Goal: Communication & Community: Answer question/provide support

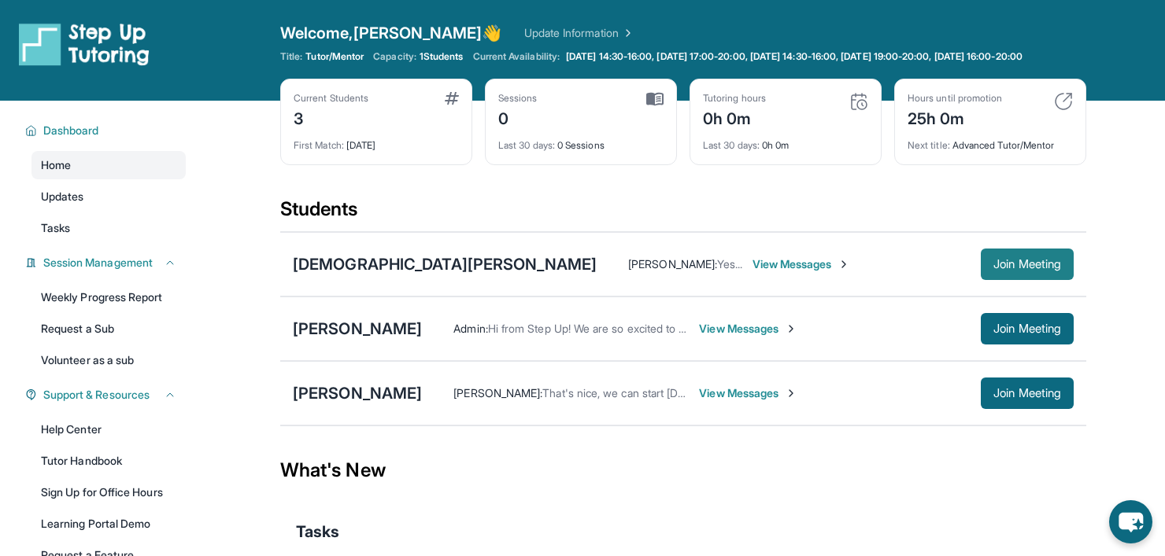
click at [1049, 269] on span "Join Meeting" at bounding box center [1027, 264] width 68 height 9
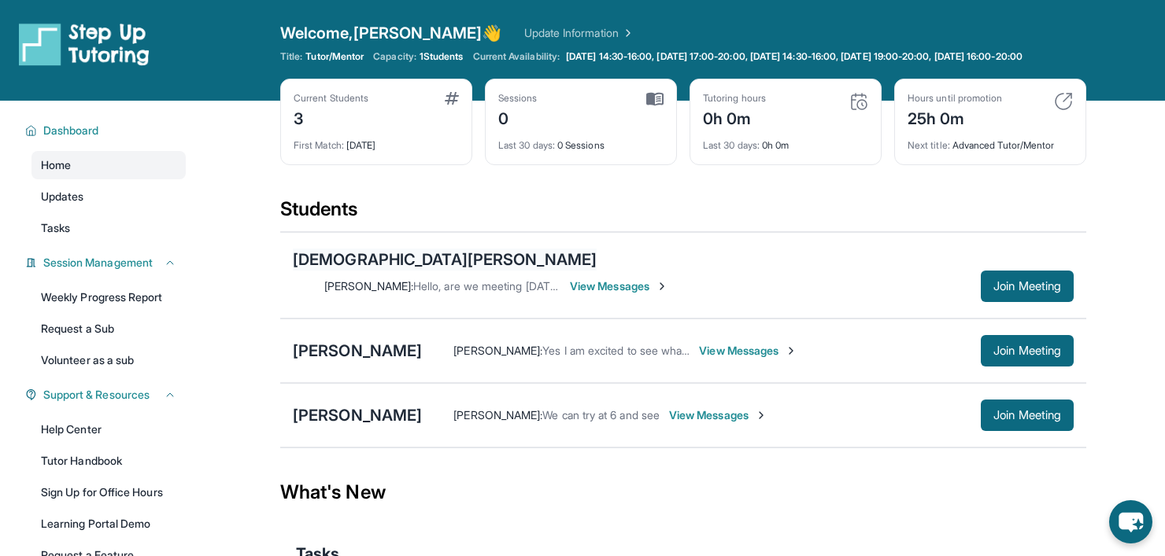
click at [394, 262] on div "[DEMOGRAPHIC_DATA][PERSON_NAME]" at bounding box center [445, 260] width 304 height 22
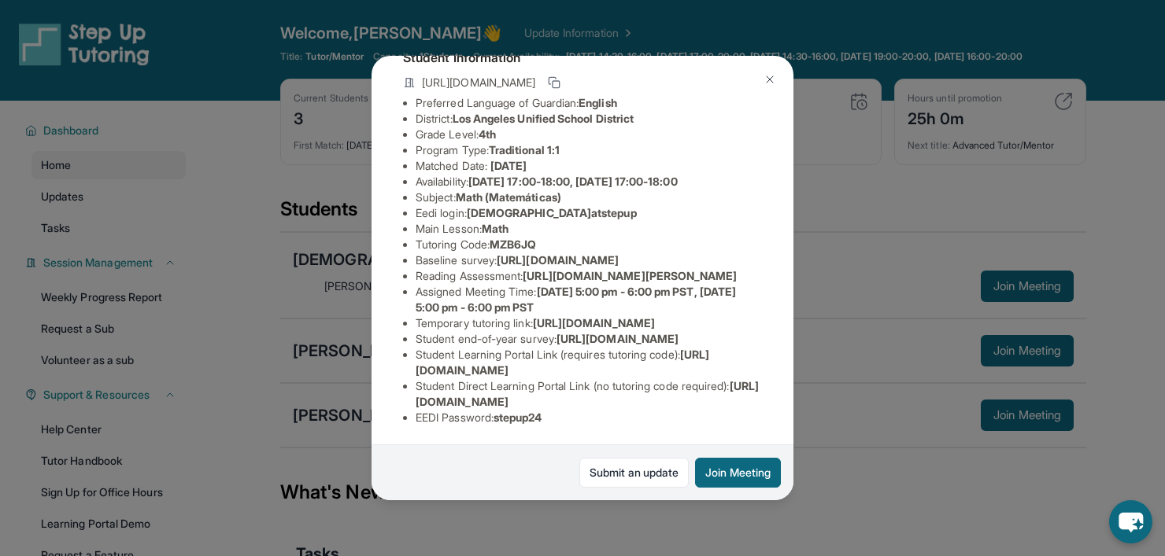
scroll to position [274, 0]
click at [641, 473] on link "Submit an update" at bounding box center [633, 473] width 109 height 30
click at [804, 467] on div "[PERSON_NAME] Guardian: [PERSON_NAME] Student Information [URL][DOMAIN_NAME] Pr…" at bounding box center [582, 278] width 1165 height 556
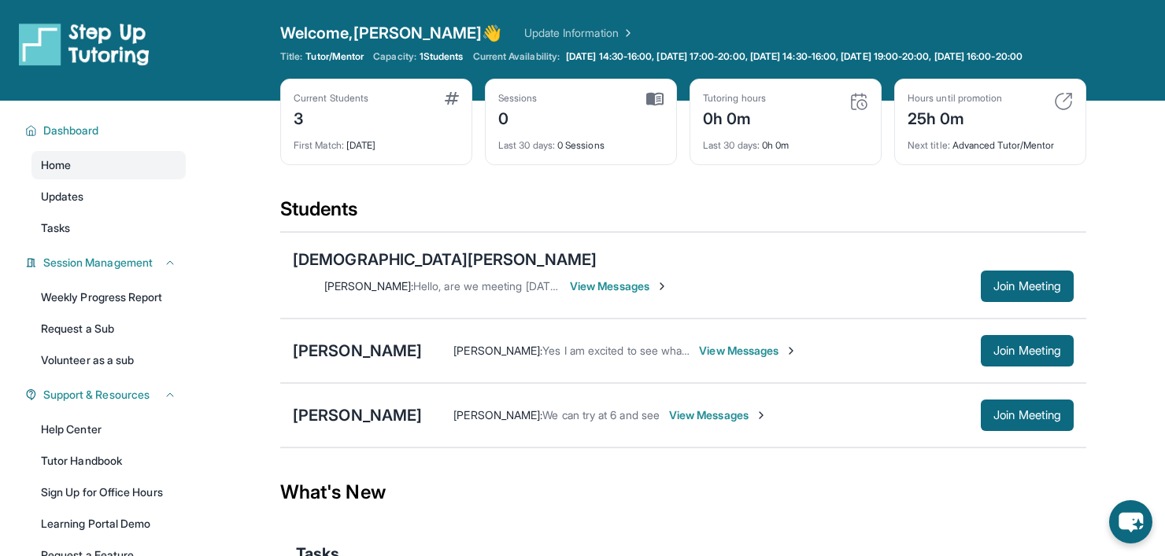
click at [668, 279] on span "View Messages" at bounding box center [619, 287] width 98 height 16
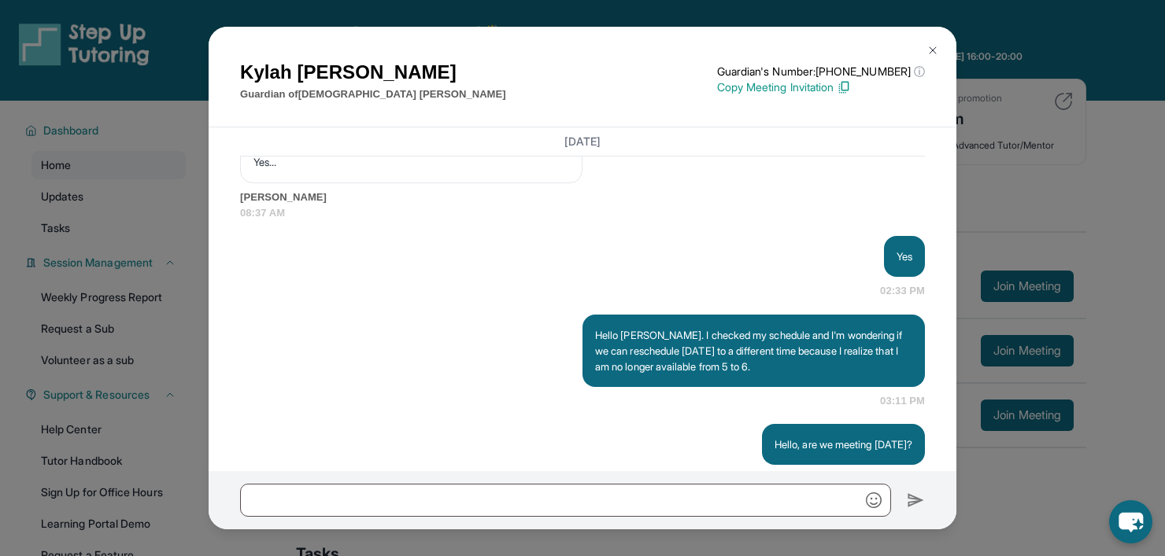
scroll to position [1173, 0]
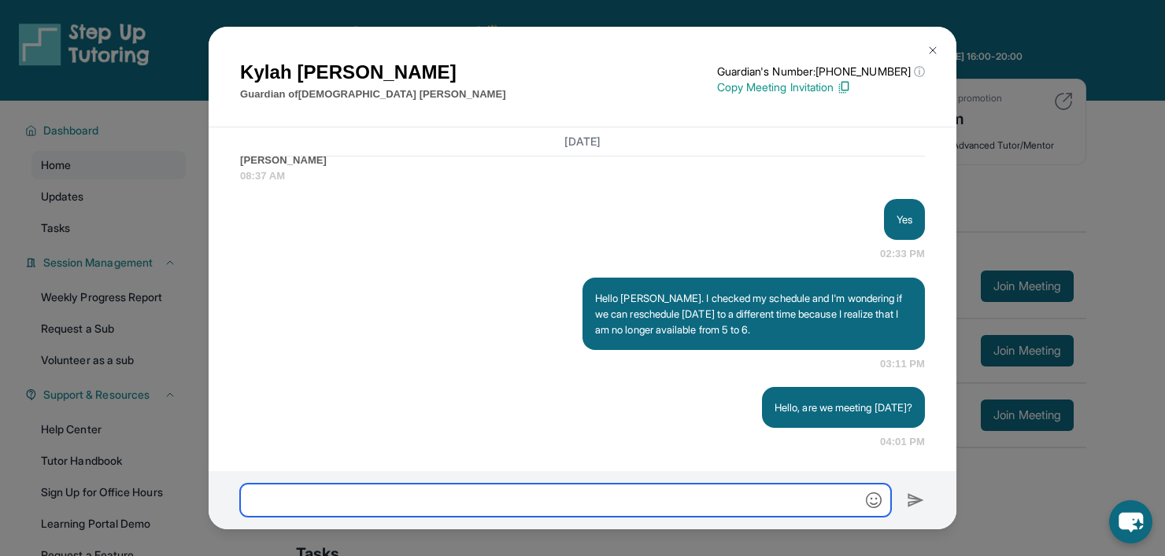
click at [782, 510] on input "text" at bounding box center [565, 500] width 651 height 33
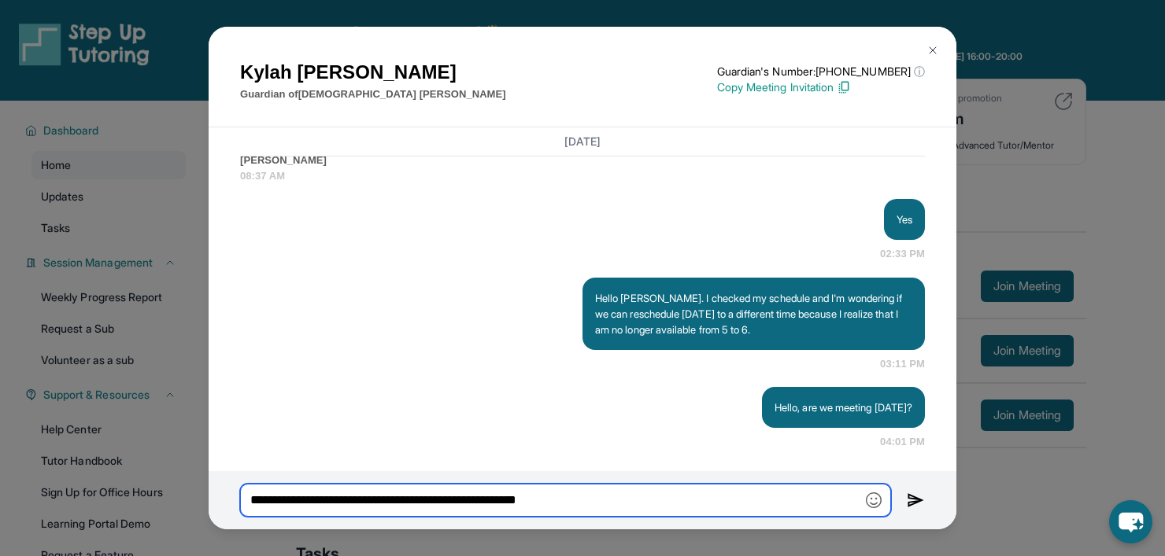
type input "**********"
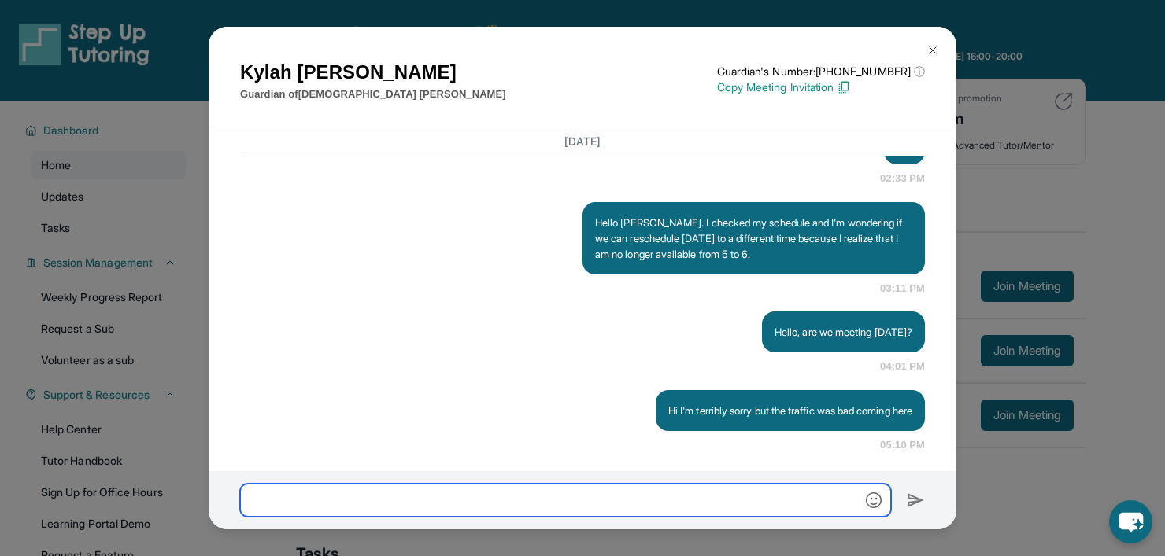
scroll to position [1251, 0]
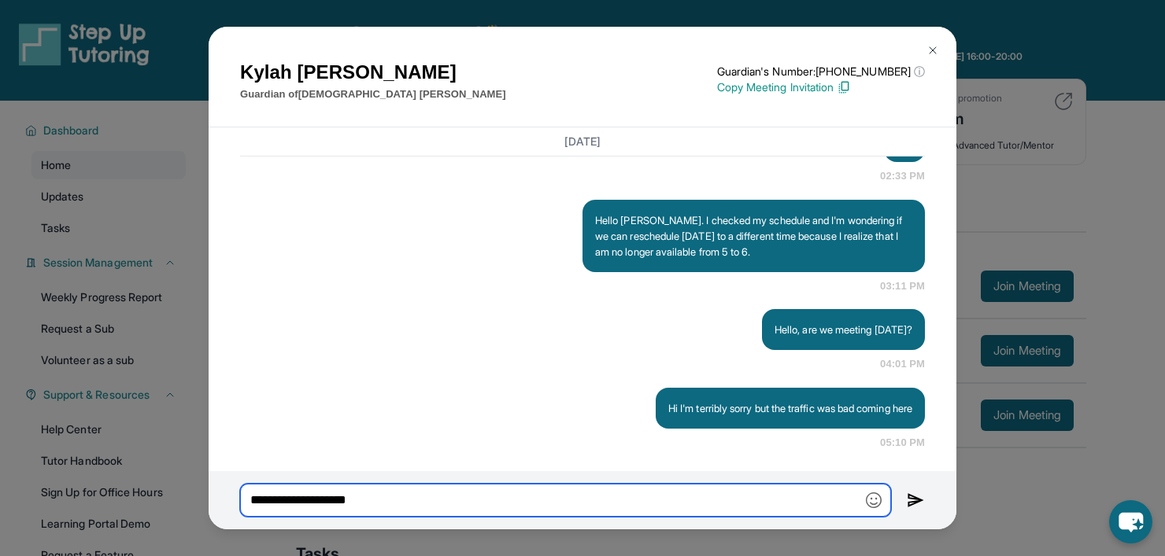
type input "**********"
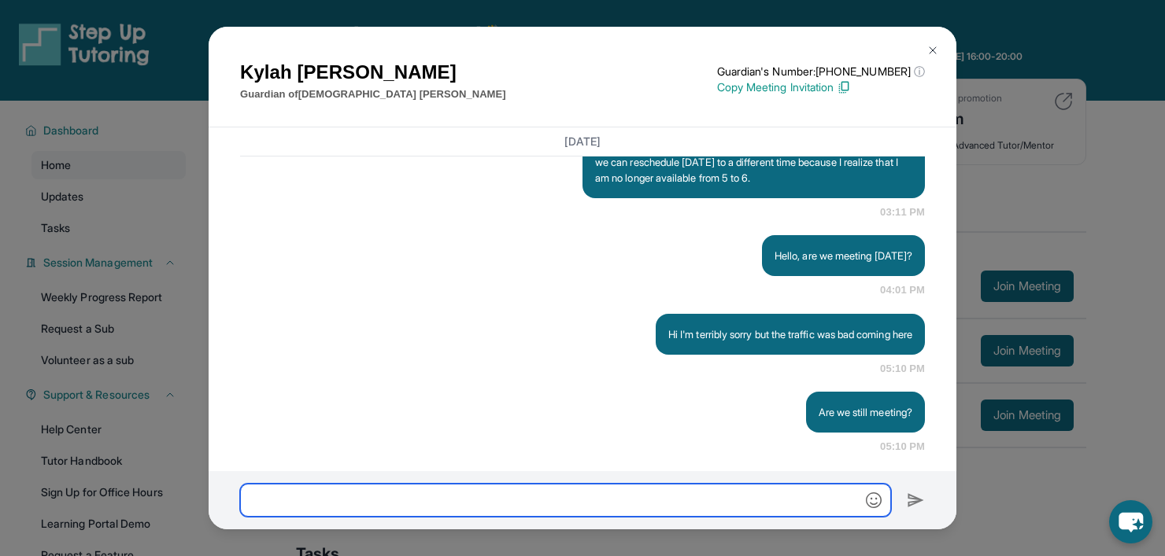
scroll to position [1329, 0]
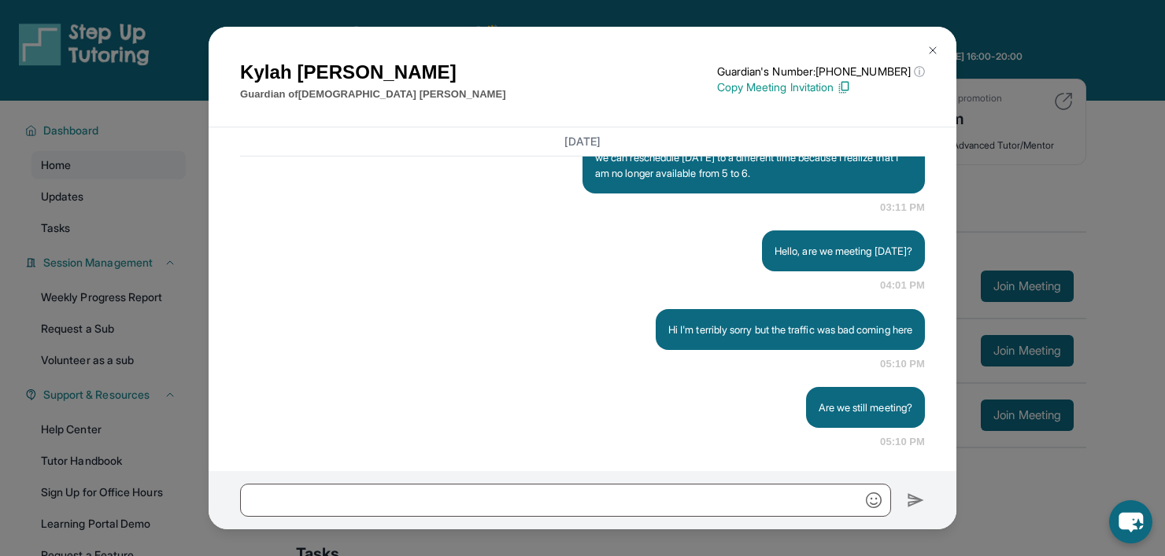
click at [1033, 459] on div "[PERSON_NAME] Guardian of [PERSON_NAME] Guardian's Number: [PHONE_NUMBER] ⓘ Thi…" at bounding box center [582, 278] width 1165 height 556
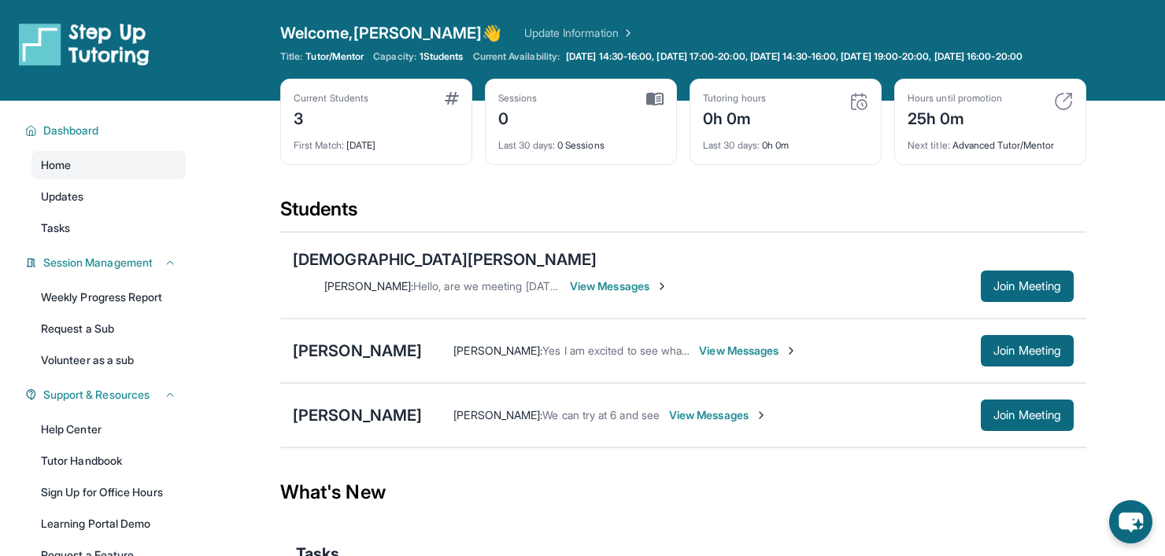
click at [668, 279] on span "View Messages" at bounding box center [619, 287] width 98 height 16
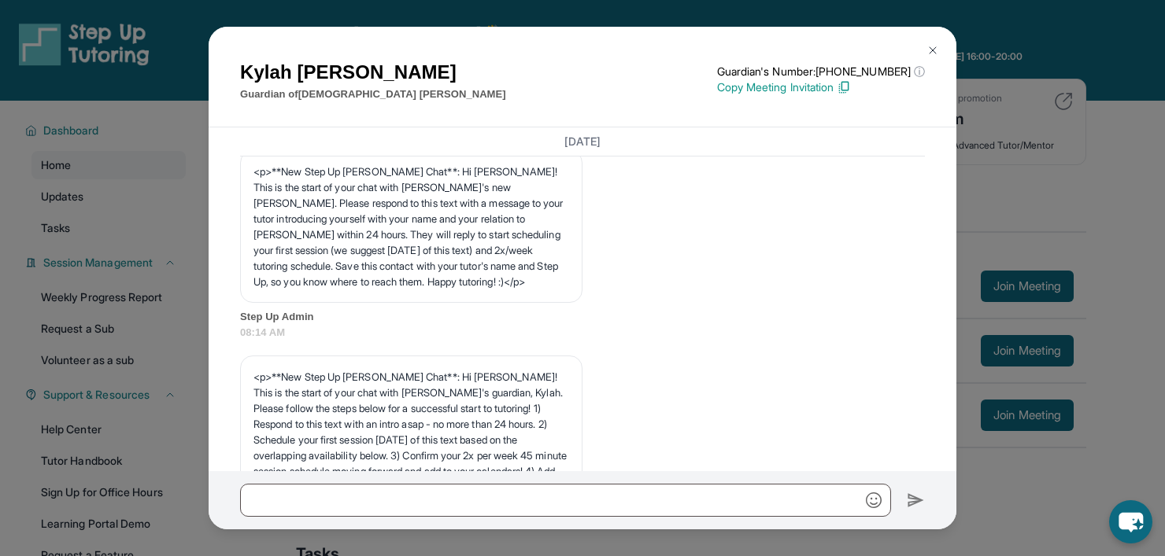
scroll to position [0, 0]
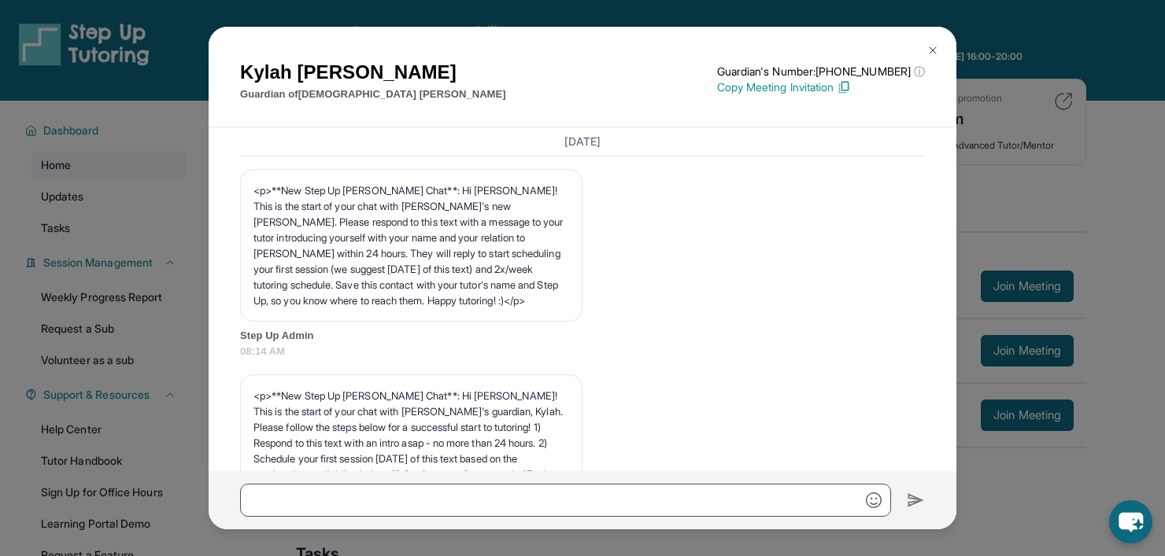
click at [1053, 209] on div "[PERSON_NAME] Guardian of [PERSON_NAME] Guardian's Number: [PHONE_NUMBER] ⓘ Thi…" at bounding box center [582, 278] width 1165 height 556
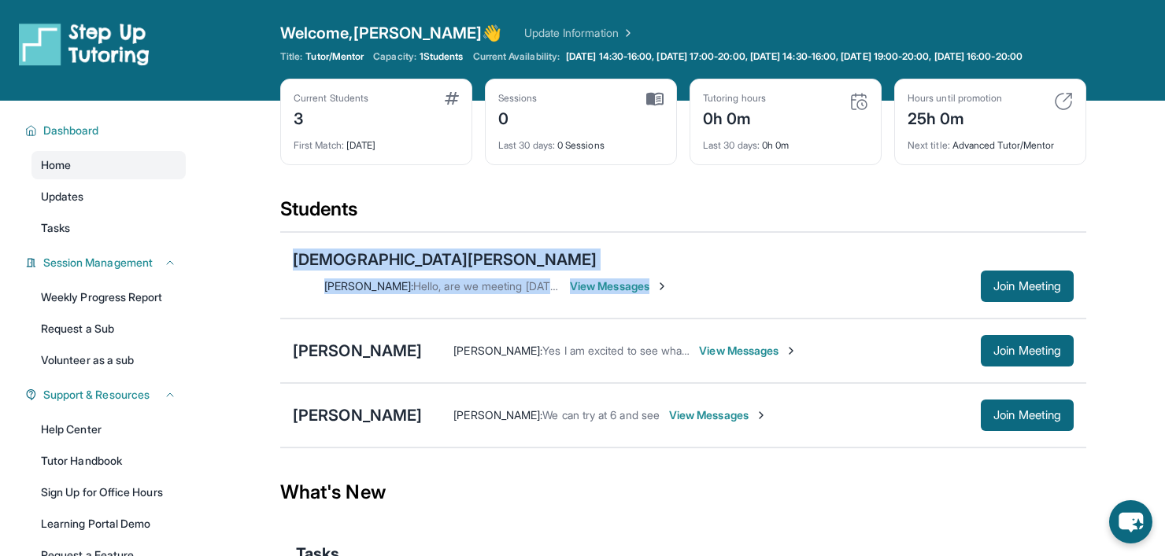
drag, startPoint x: 788, startPoint y: 261, endPoint x: 272, endPoint y: 294, distance: 516.5
click at [272, 294] on main "Current Students 3 First Match : [DATE] Sessions 0 Last 30 days : 0 Sessions Tu…" at bounding box center [682, 382] width 963 height 562
click at [336, 292] on div "[PERSON_NAME] [PERSON_NAME] : Hello, are we meeting [DATE]? View Messages Join …" at bounding box center [683, 275] width 806 height 87
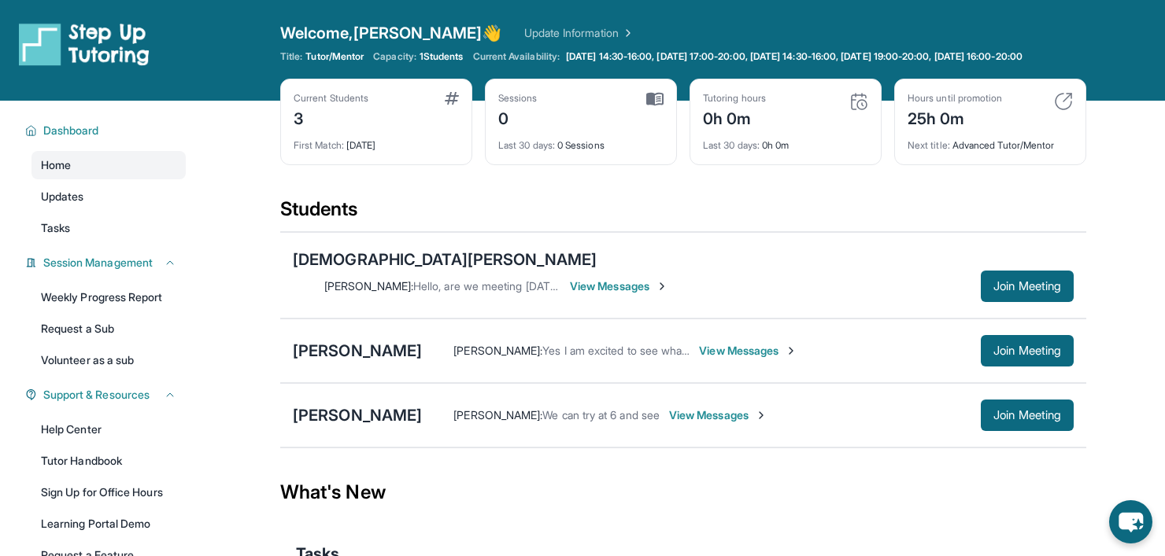
click at [668, 279] on span "View Messages" at bounding box center [619, 287] width 98 height 16
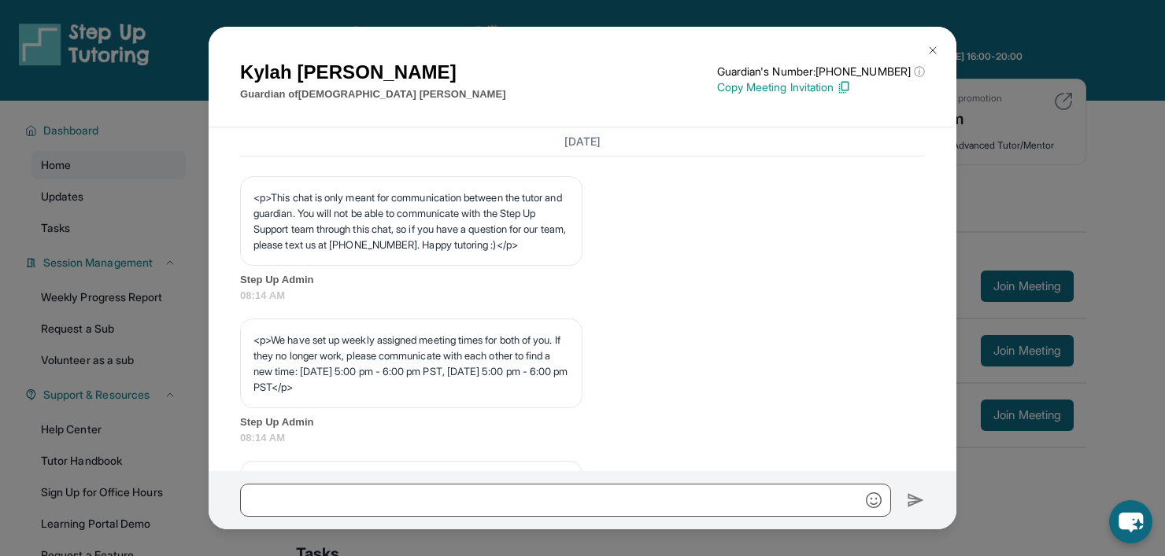
scroll to position [630, 0]
